Goal: Information Seeking & Learning: Learn about a topic

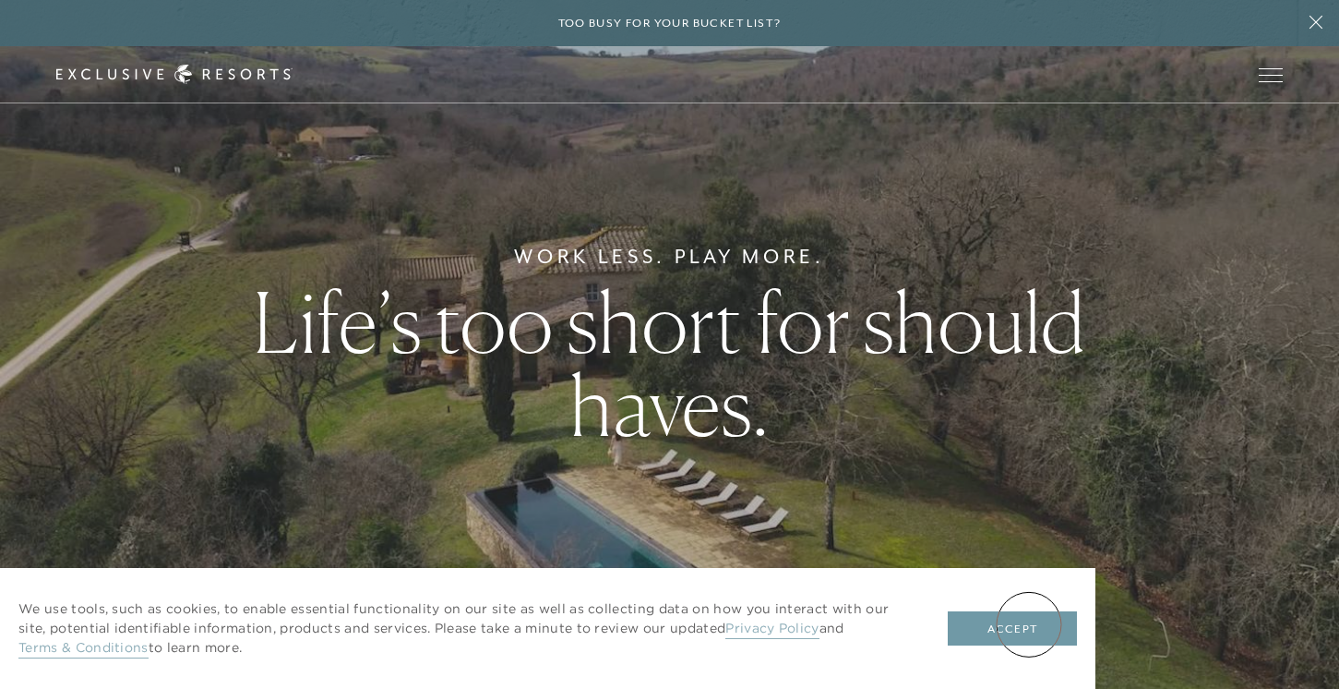
click at [1029, 624] on button "Accept" at bounding box center [1012, 628] width 129 height 35
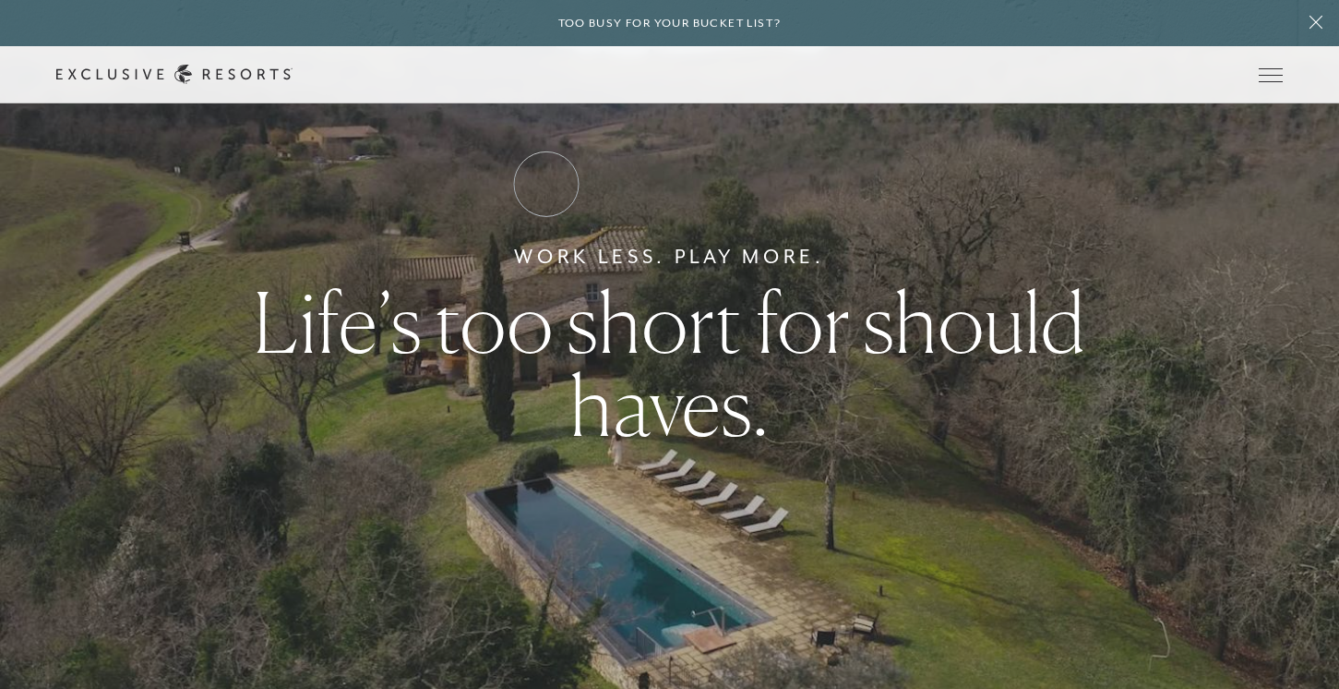
click at [0, 0] on link "Residence Collection" at bounding box center [0, 0] width 0 height 0
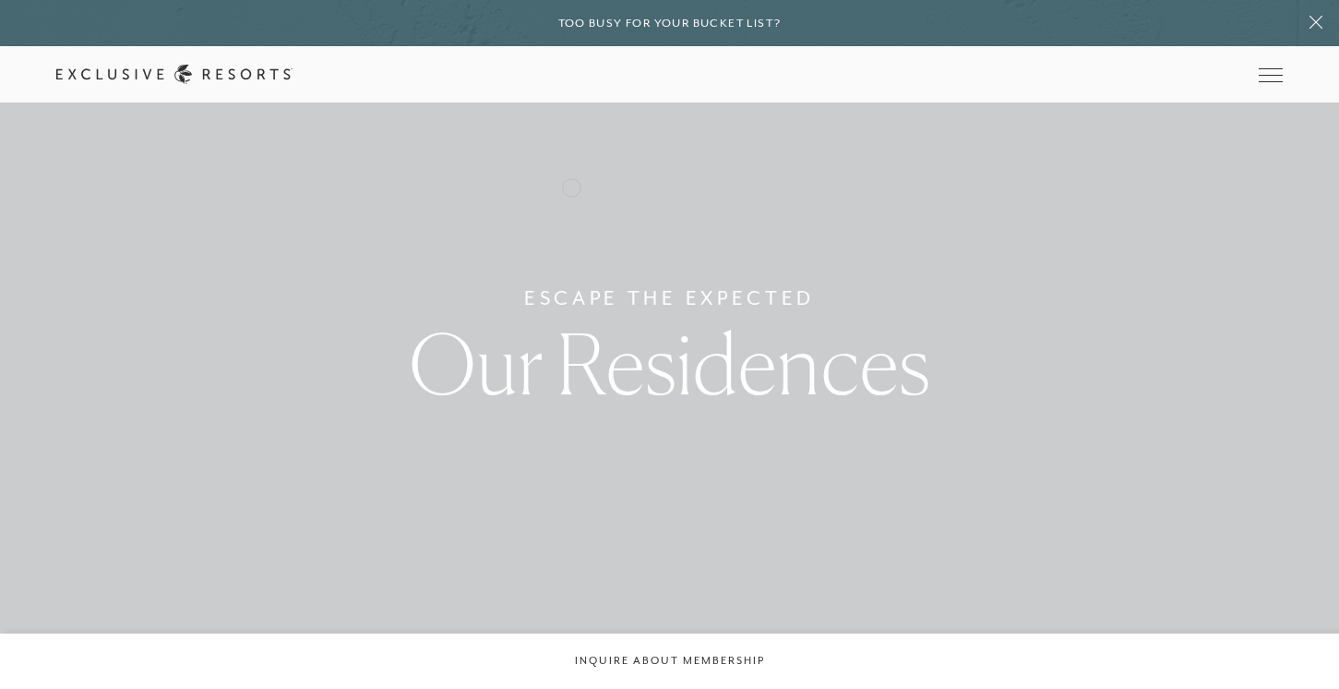
click at [0, 0] on link "Residence Collection" at bounding box center [0, 0] width 0 height 0
click at [0, 0] on link "Get Started" at bounding box center [0, 0] width 0 height 0
